Goal: Task Accomplishment & Management: Complete application form

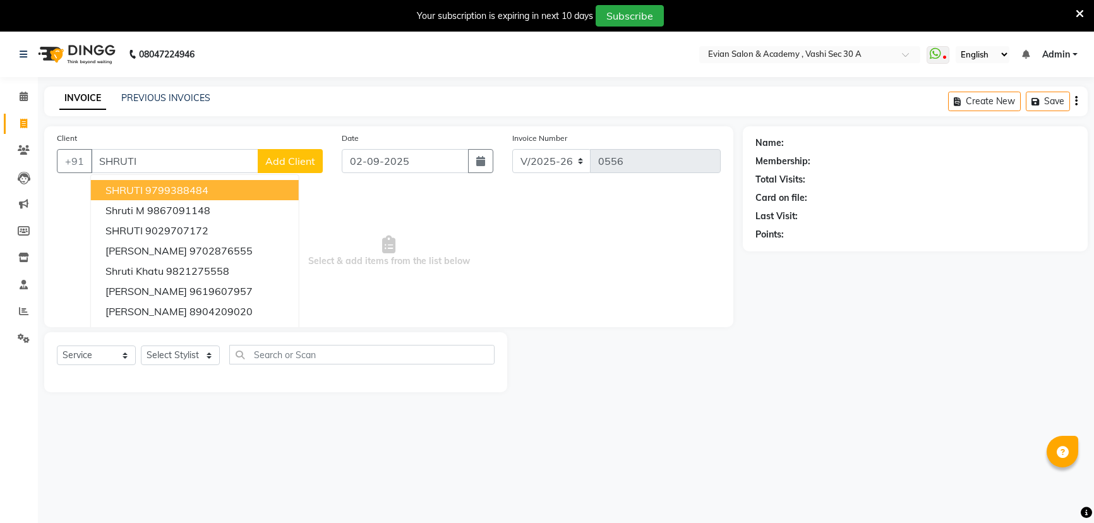
select select "4961"
select select "service"
click at [195, 184] on ngb-highlight "9799388484" at bounding box center [177, 190] width 63 height 13
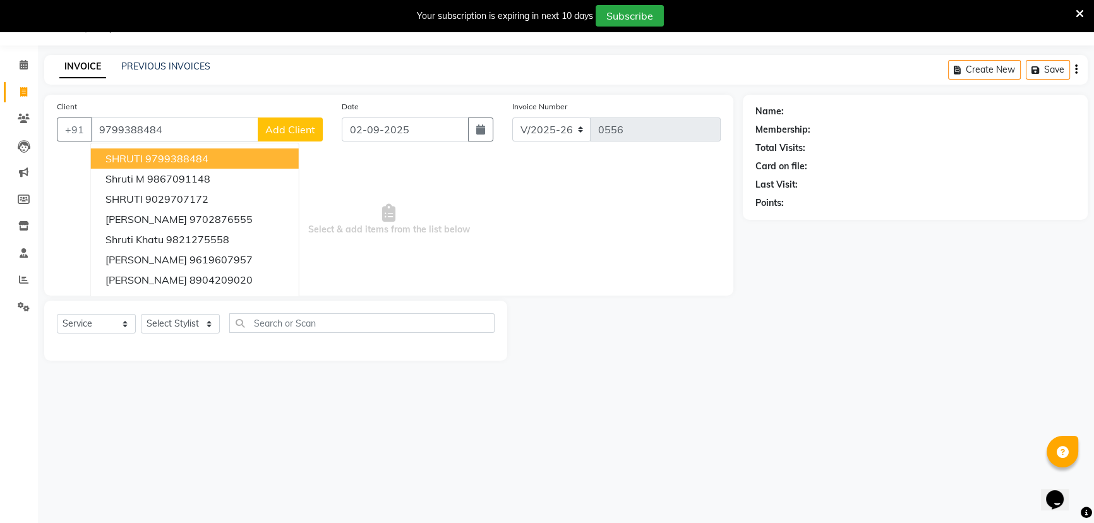
type input "9799388484"
select select "1: Object"
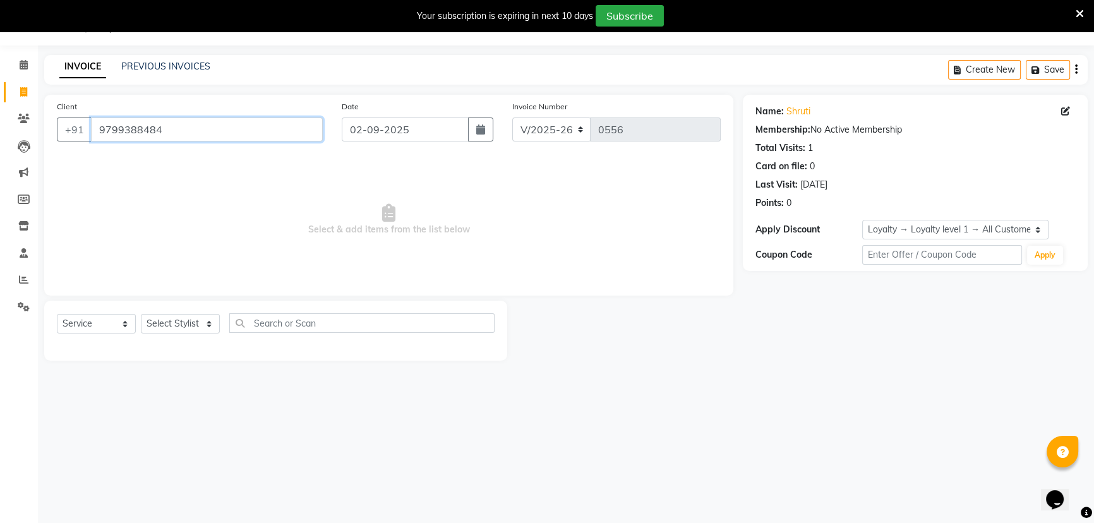
click at [214, 131] on input "9799388484" at bounding box center [207, 129] width 232 height 24
click at [213, 131] on input "9799388484" at bounding box center [207, 129] width 232 height 24
paste input "SHRUTI"
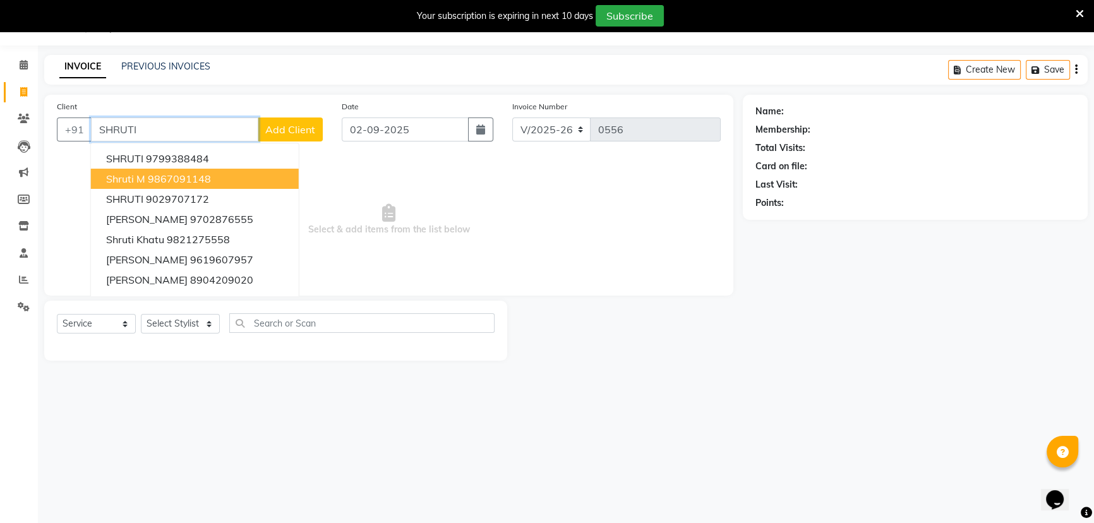
click at [188, 176] on ngb-highlight "9867091148" at bounding box center [179, 178] width 63 height 13
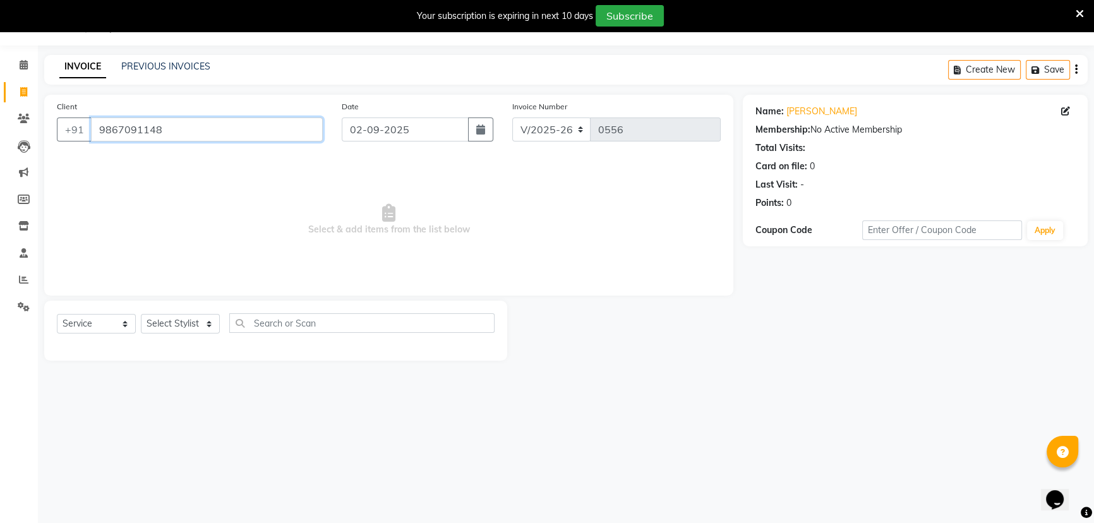
click at [172, 126] on input "9867091148" at bounding box center [207, 129] width 232 height 24
click at [171, 127] on input "9867091148" at bounding box center [207, 129] width 232 height 24
paste input "SHRUTI"
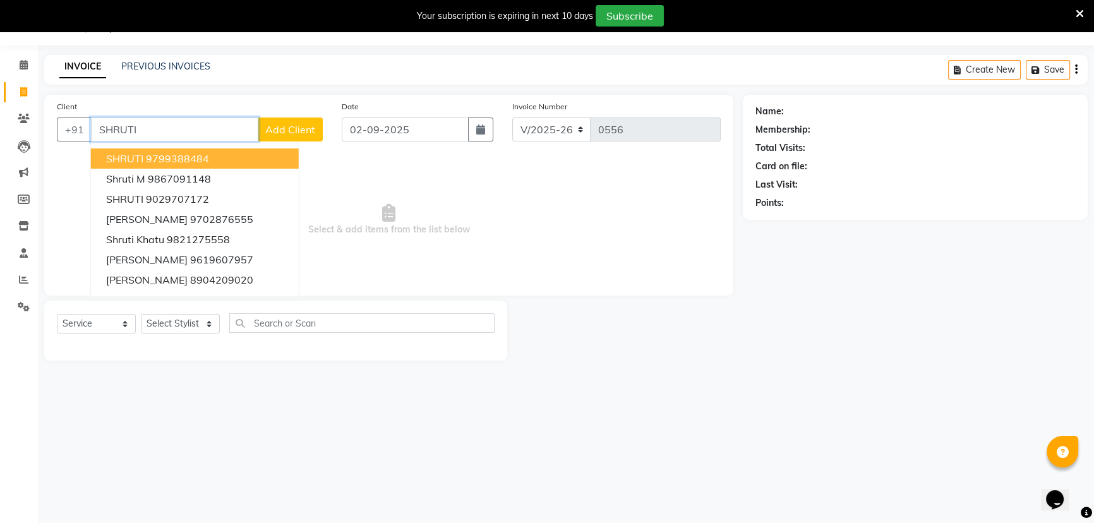
click at [200, 123] on input "SHRUTI" at bounding box center [174, 129] width 167 height 24
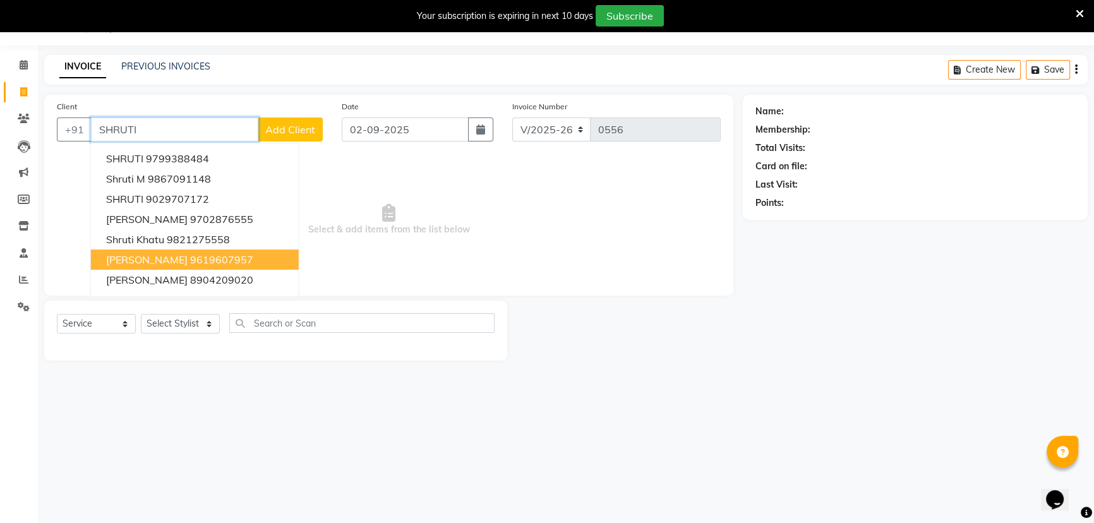
click at [200, 267] on button "Shruti kadam 9619607957" at bounding box center [195, 259] width 208 height 20
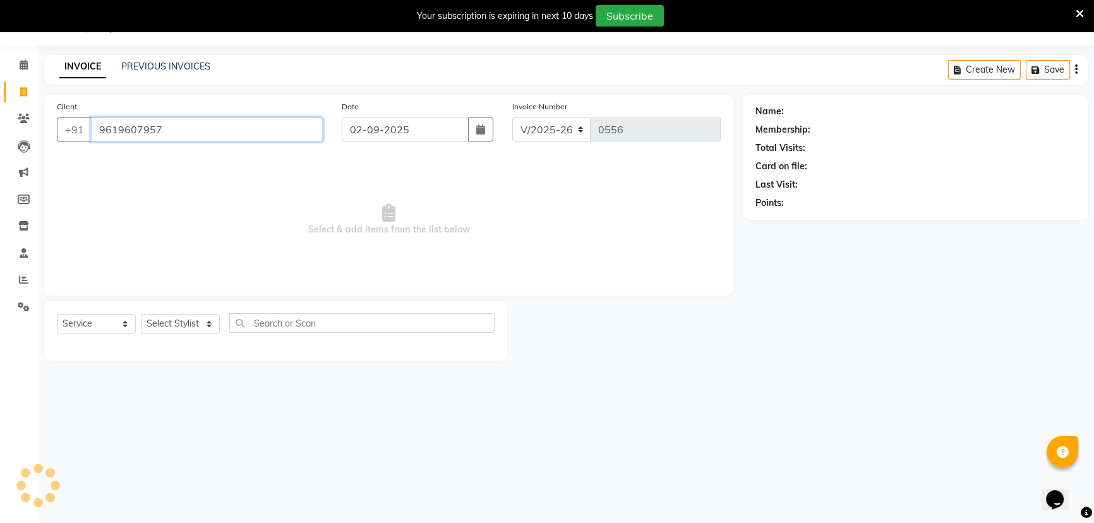
type input "9619607957"
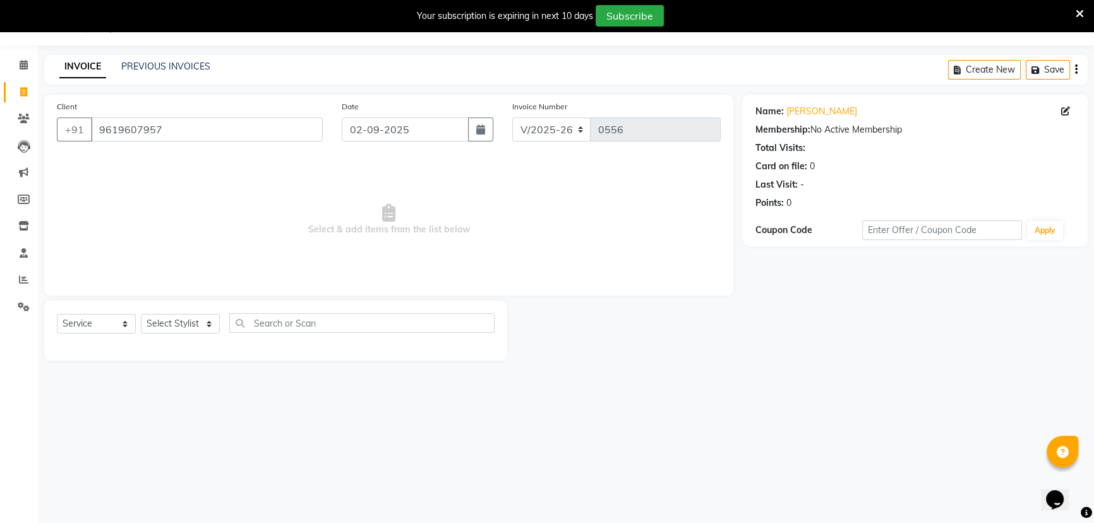
click at [238, 145] on div "Client [PHONE_NUMBER]" at bounding box center [189, 126] width 285 height 52
click at [235, 135] on input "9619607957" at bounding box center [207, 129] width 232 height 24
click at [221, 194] on span "Select & add items from the list below" at bounding box center [389, 220] width 664 height 126
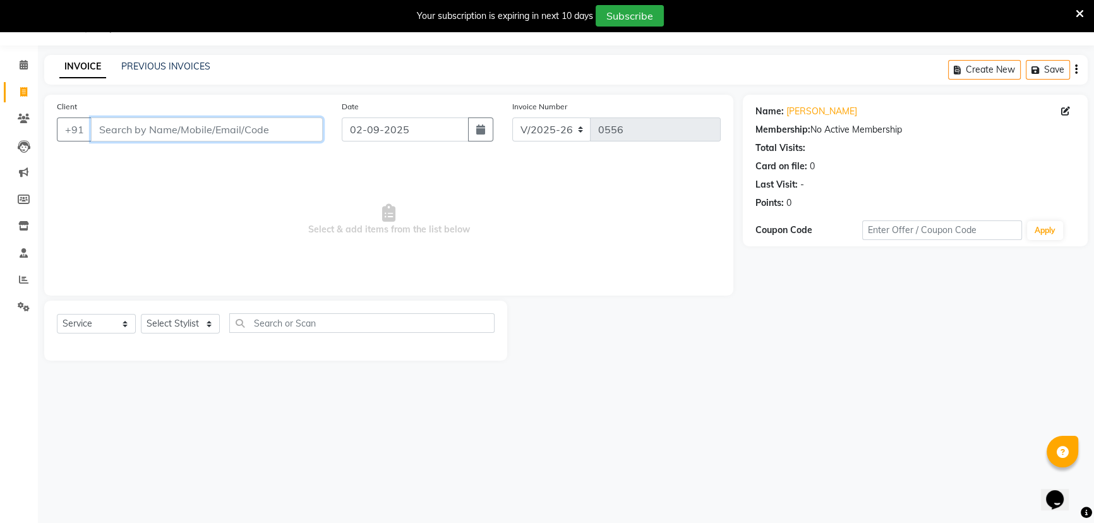
click at [112, 126] on input "Client" at bounding box center [207, 129] width 232 height 24
paste input "PRAJIKTA"
type input "PRAJIKTA"
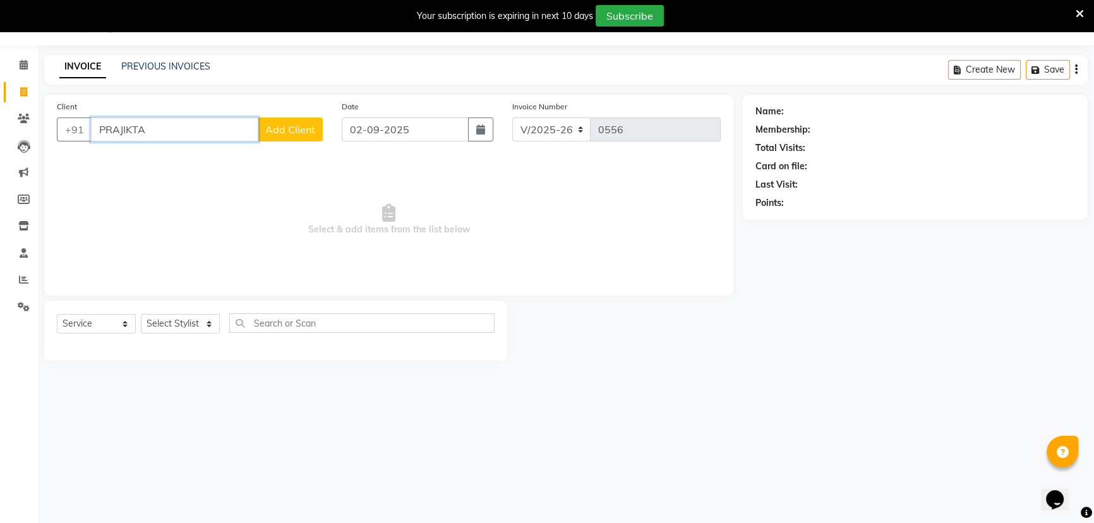
click at [171, 123] on input "PRAJIKTA" at bounding box center [174, 129] width 167 height 24
click at [181, 195] on span "Select & add items from the list below" at bounding box center [389, 220] width 664 height 126
